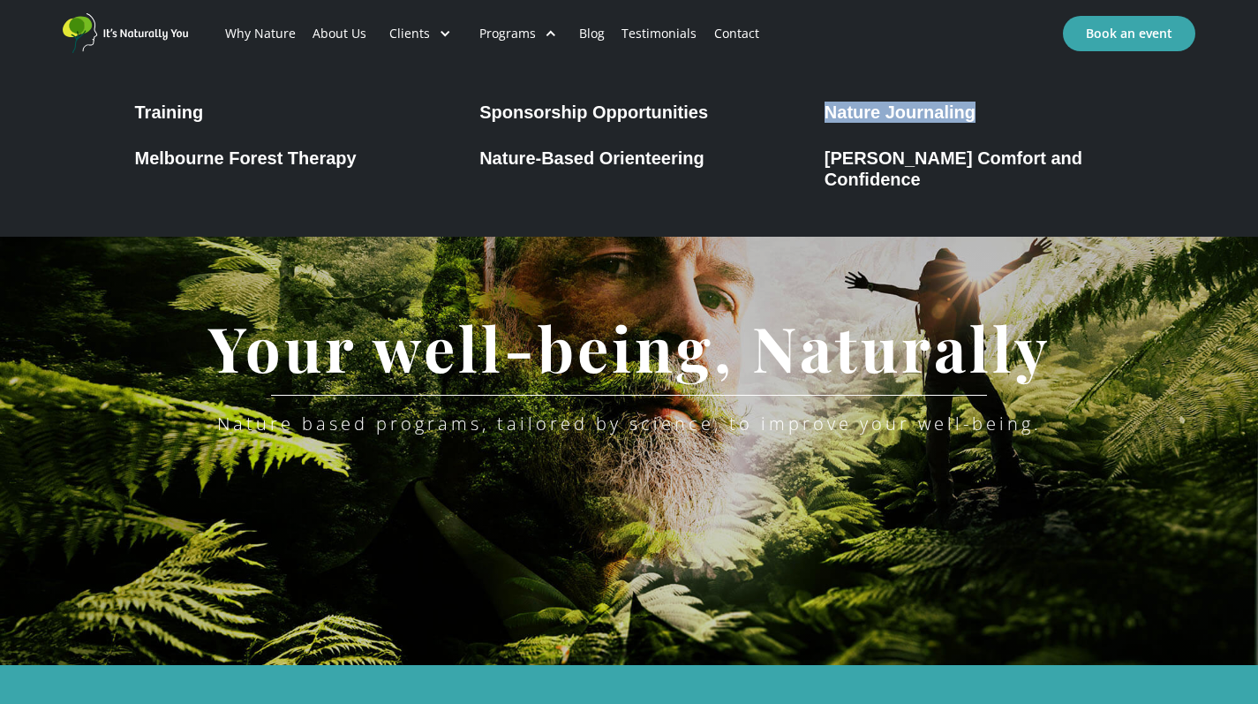
click at [733, 34] on link "Contact" at bounding box center [736, 34] width 62 height 60
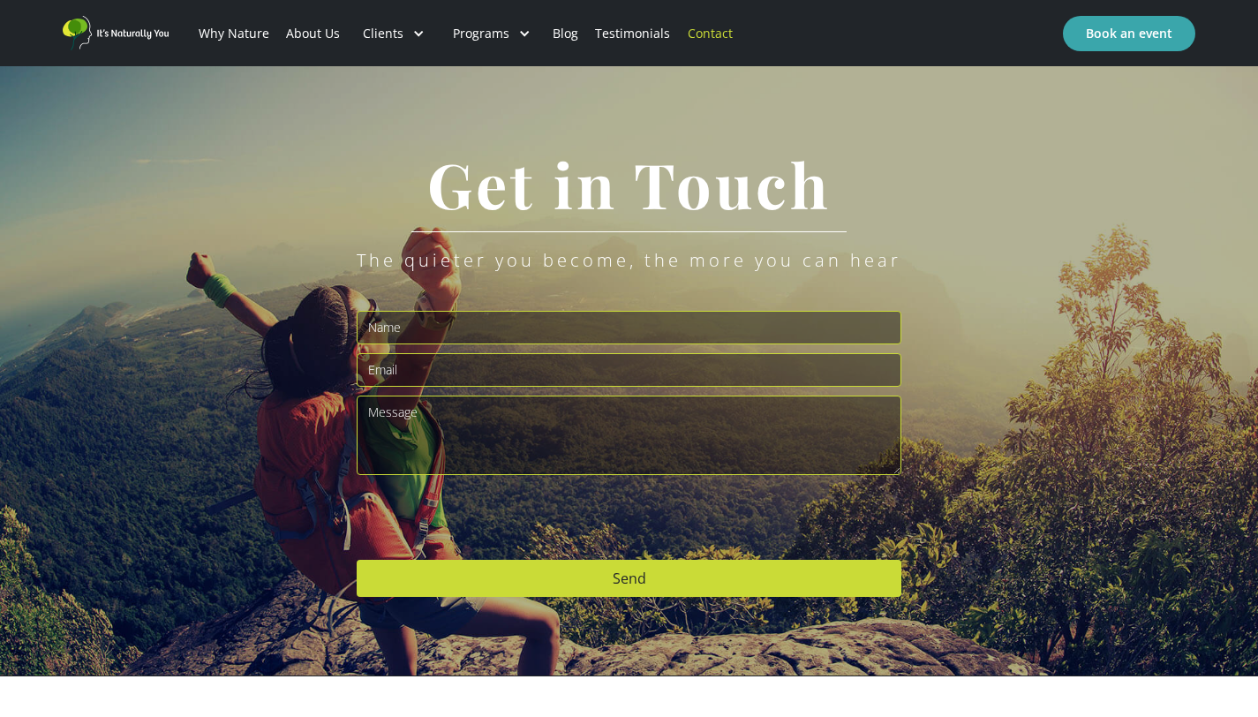
click at [300, 34] on link "About Us" at bounding box center [312, 34] width 71 height 60
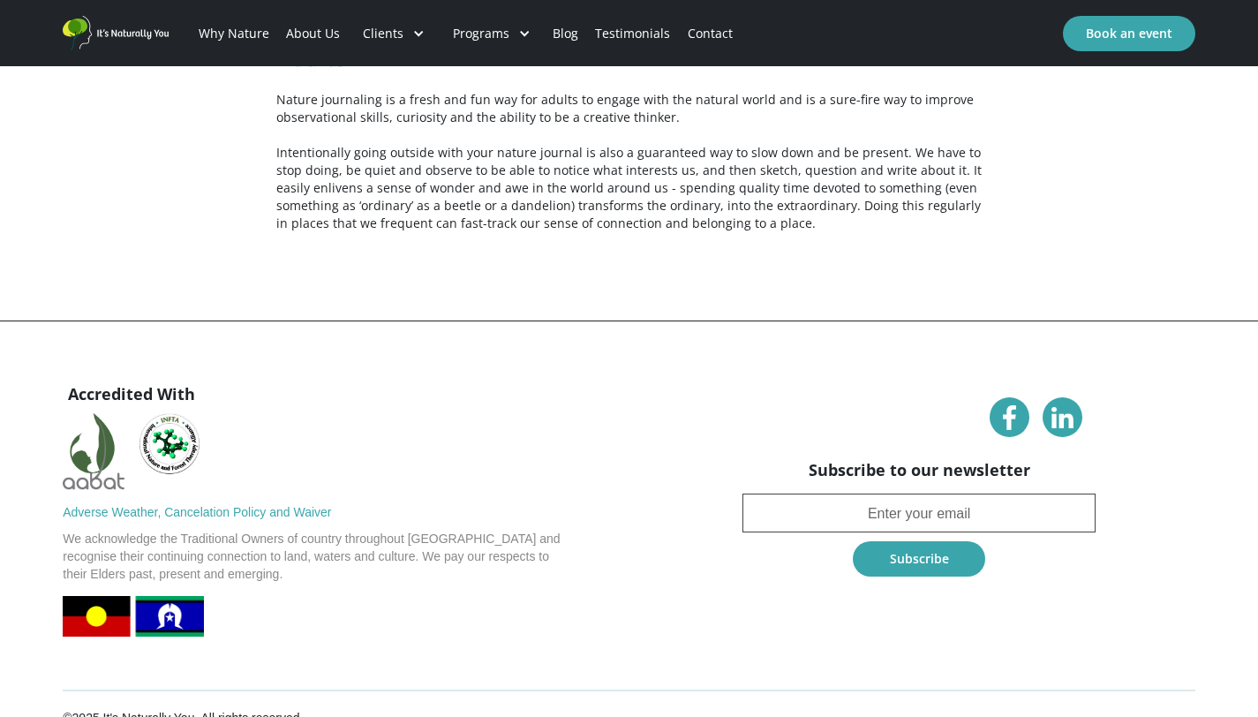
scroll to position [4756, 0]
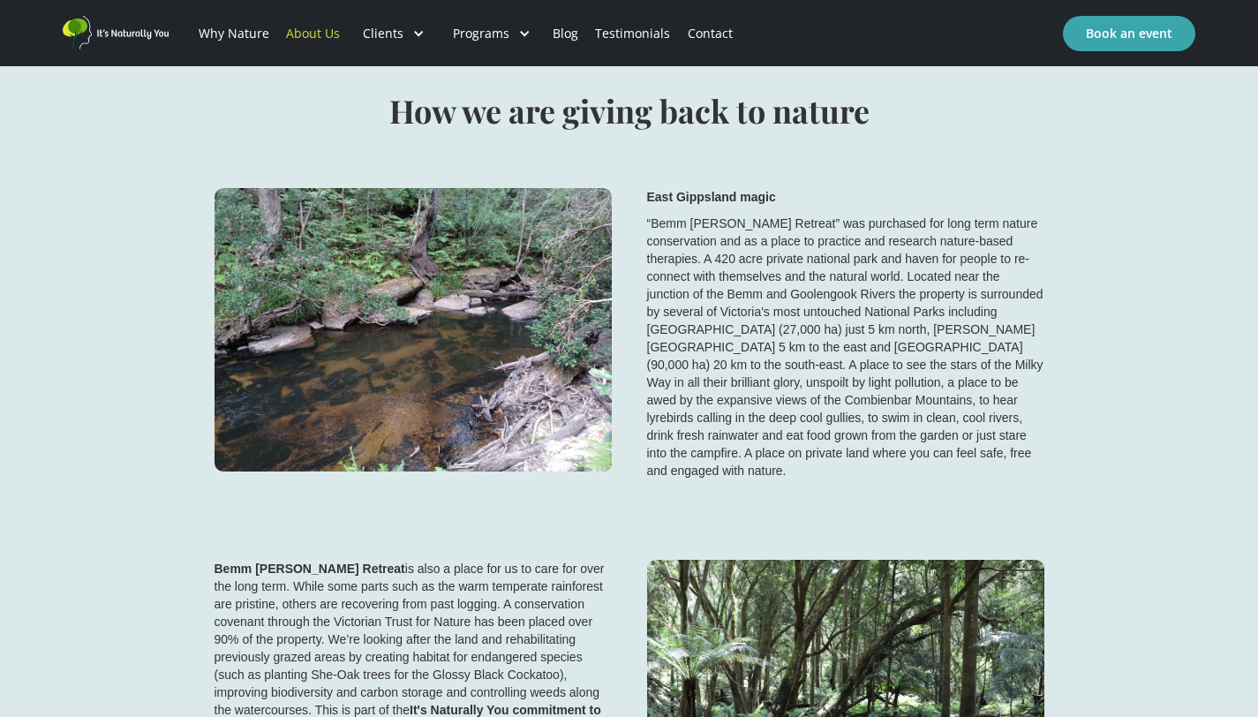
scroll to position [3296, 0]
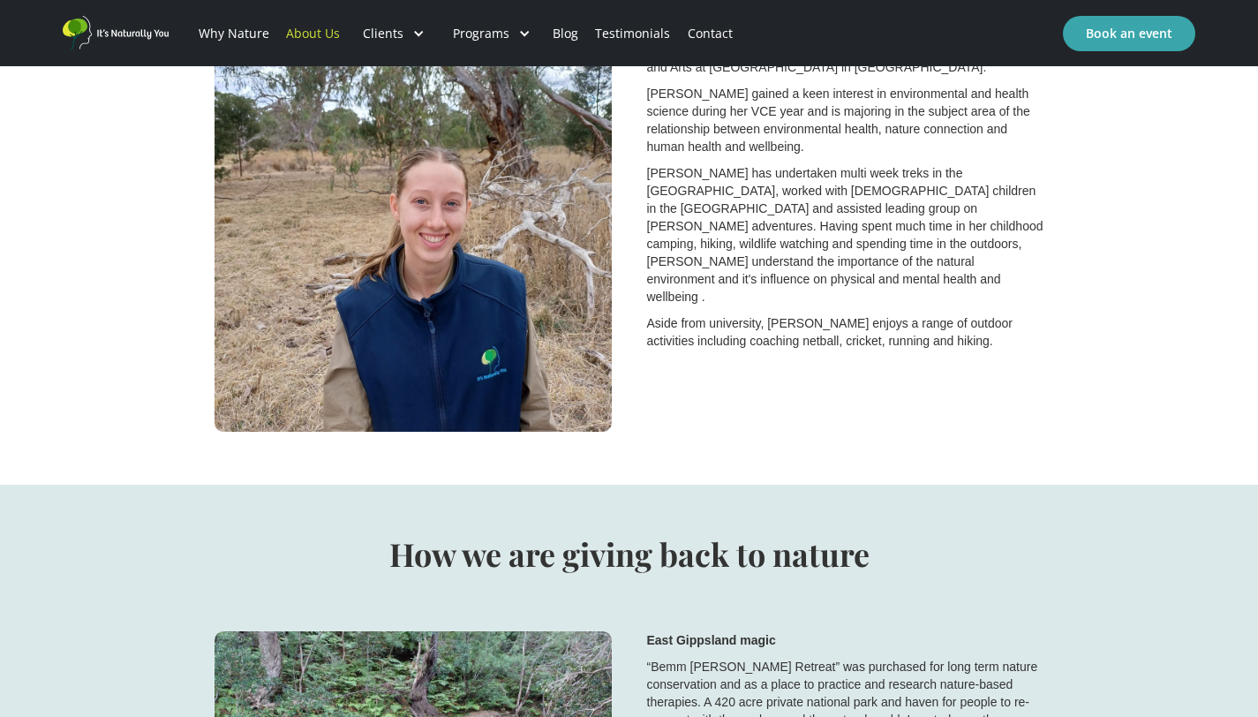
click at [231, 24] on link "Why Nature" at bounding box center [233, 34] width 87 height 60
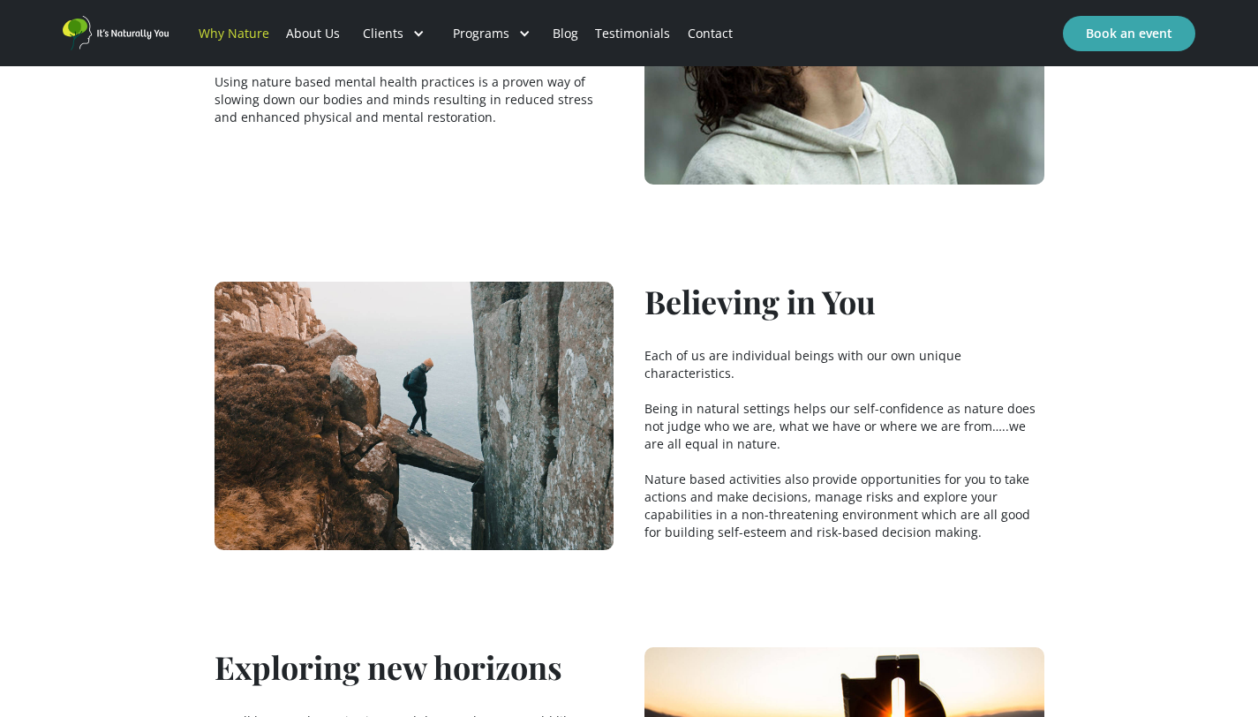
scroll to position [3015, 0]
